Goal: Task Accomplishment & Management: Manage account settings

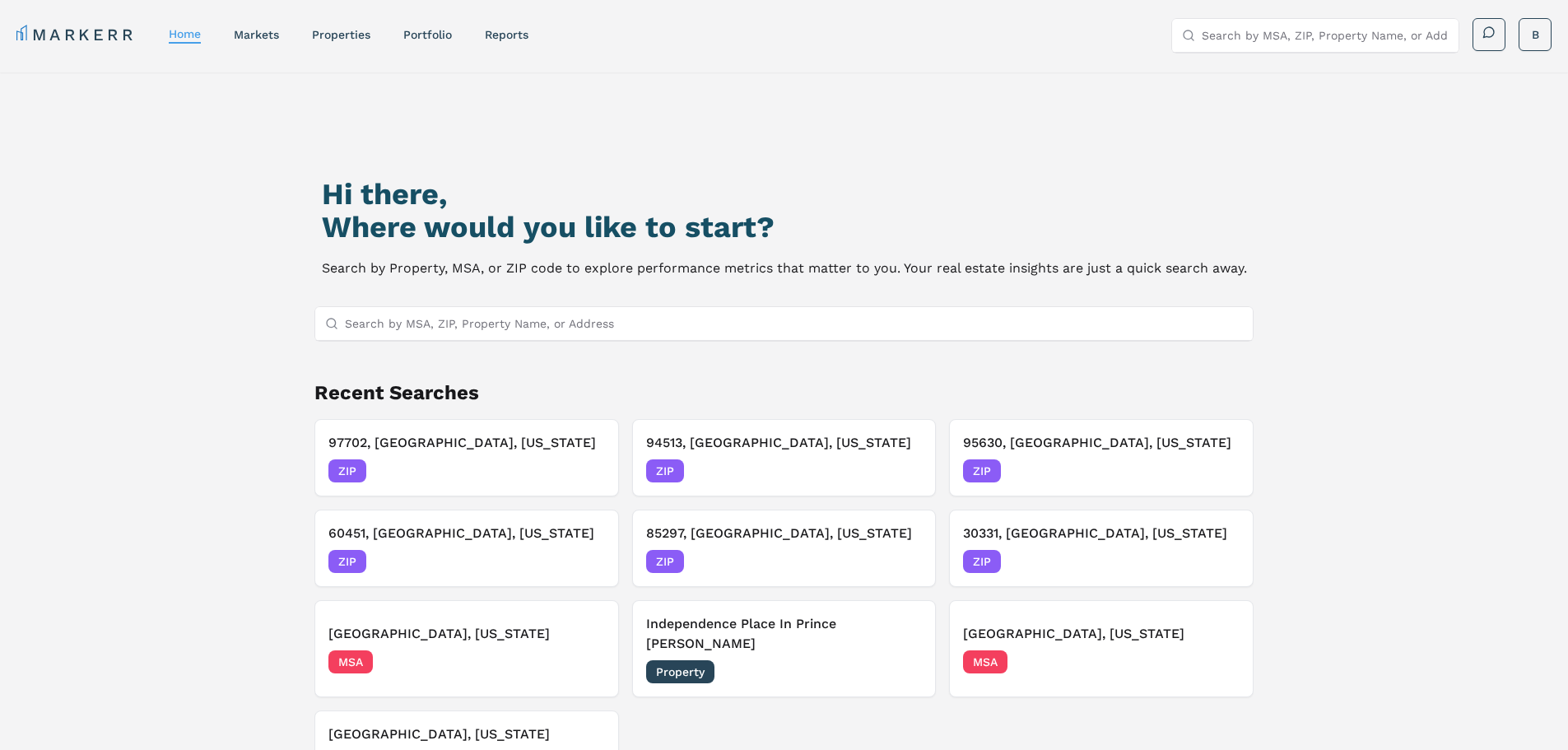
click at [97, 31] on link "MARKERR" at bounding box center [76, 34] width 119 height 23
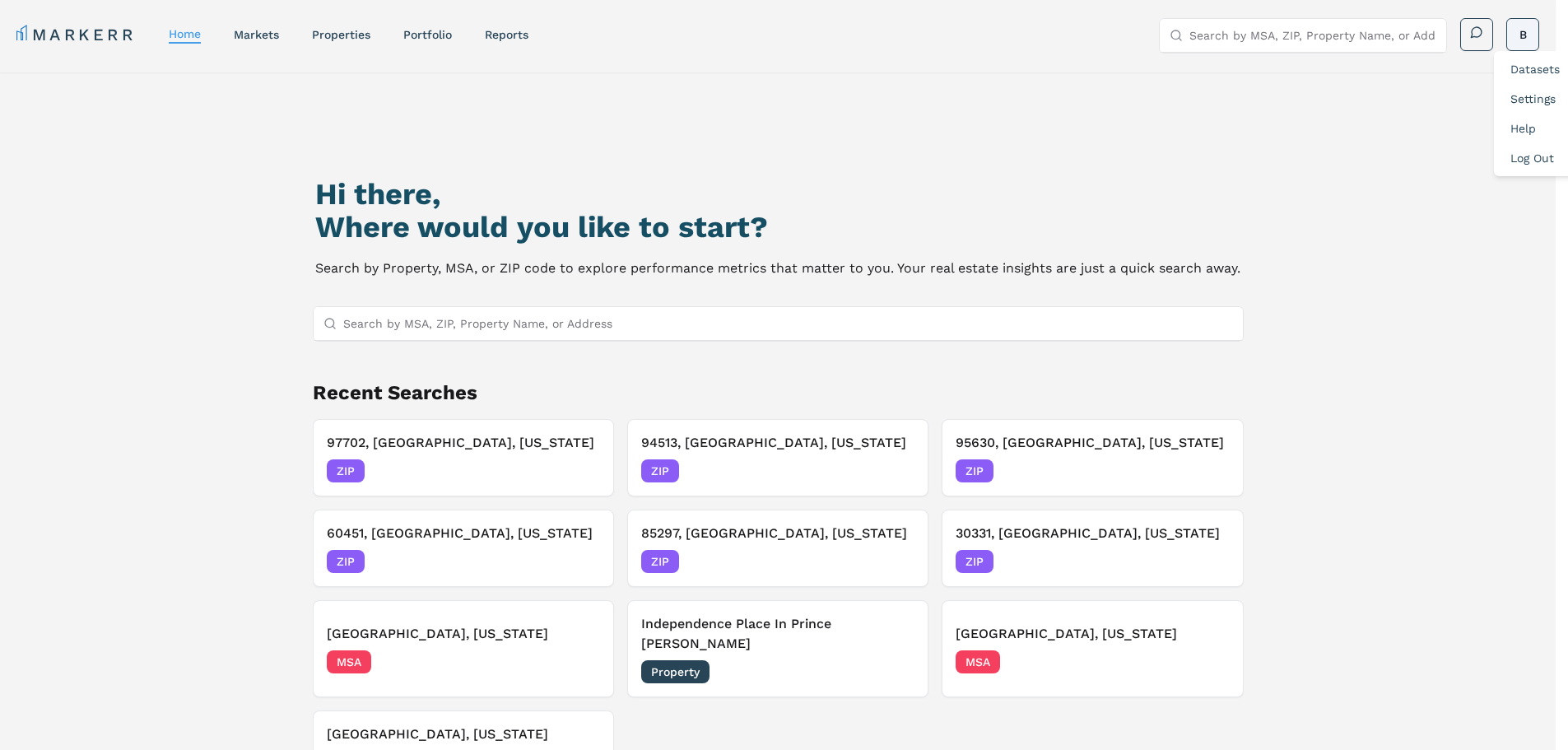
click at [1533, 40] on html "MARKERR home markets properties Portfolio reports Search by MSA, ZIP, Property …" at bounding box center [784, 446] width 1568 height 891
click at [1531, 153] on link "Log Out" at bounding box center [1532, 158] width 43 height 13
